Goal: Transaction & Acquisition: Purchase product/service

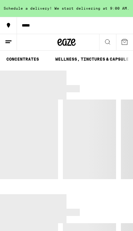
scroll to position [0, 177]
click at [38, 57] on link "CONCENTRATES" at bounding box center [23, 59] width 39 height 7
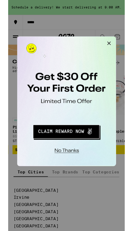
click at [61, 132] on button "No thanks" at bounding box center [57, 134] width 44 height 12
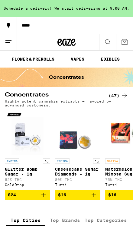
scroll to position [0, 47]
click at [82, 60] on link "VAPES" at bounding box center [78, 59] width 20 height 7
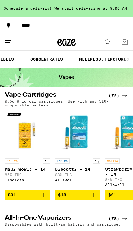
click at [41, 62] on link "CONCENTRATES" at bounding box center [46, 59] width 39 height 7
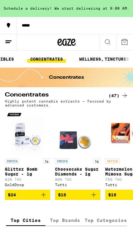
click at [11, 43] on icon at bounding box center [8, 41] width 7 height 7
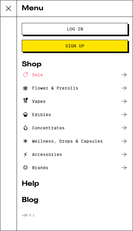
click at [6, 8] on icon at bounding box center [8, 8] width 12 height 12
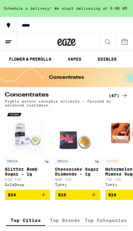
scroll to position [0, 46]
click at [88, 56] on link "VAPES" at bounding box center [80, 59] width 20 height 7
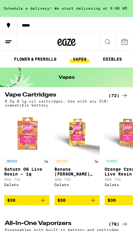
click at [49, 57] on link "FLOWER & PREROLLS" at bounding box center [35, 59] width 49 height 7
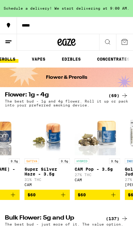
scroll to position [0, 89]
click at [113, 62] on link "CONCENTRATES" at bounding box center [110, 59] width 39 height 7
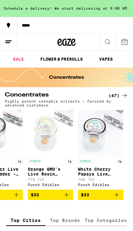
scroll to position [0, 16]
click at [60, 62] on link "FLOWER & PREROLLS" at bounding box center [65, 59] width 49 height 7
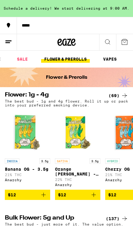
click at [112, 58] on link "VAPES" at bounding box center [110, 59] width 20 height 7
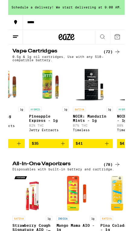
scroll to position [0, 2632]
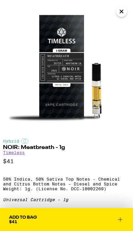
click at [122, 11] on icon "Close" at bounding box center [121, 11] width 7 height 9
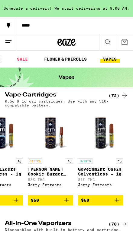
scroll to position [0, 11]
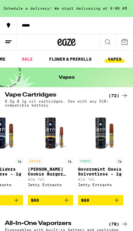
click at [79, 59] on link "FLOWER & PREROLLS" at bounding box center [70, 59] width 49 height 7
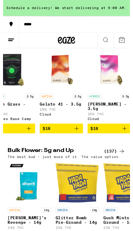
scroll to position [63, 0]
